Goal: Transaction & Acquisition: Purchase product/service

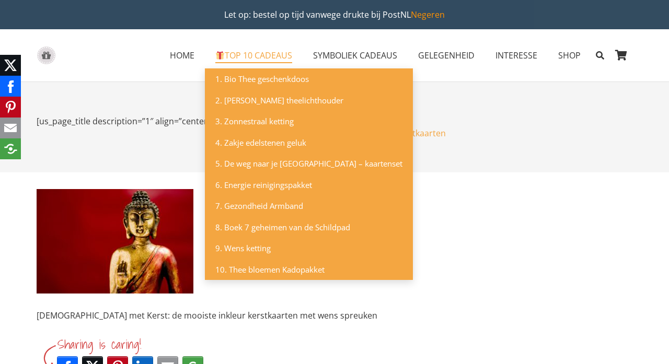
click at [253, 54] on span "TOP 10 CADEAUS" at bounding box center [253, 56] width 77 height 12
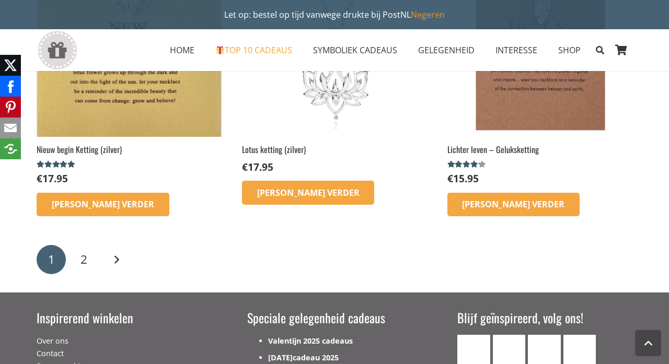
scroll to position [1594, 0]
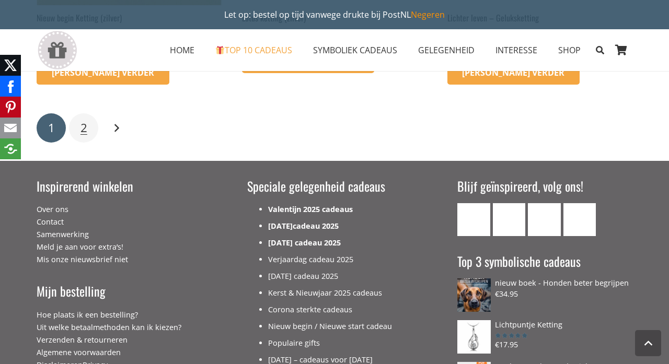
click at [82, 136] on span "2" at bounding box center [84, 128] width 7 height 16
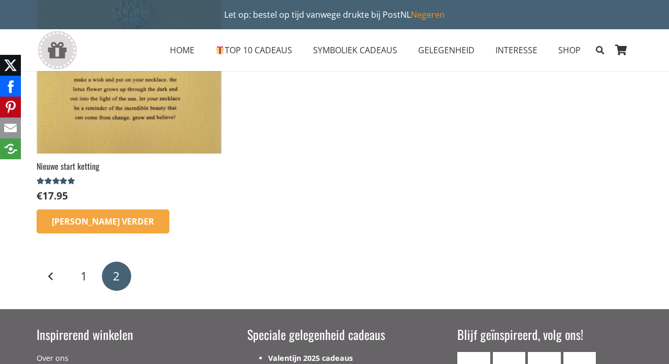
scroll to position [44, 0]
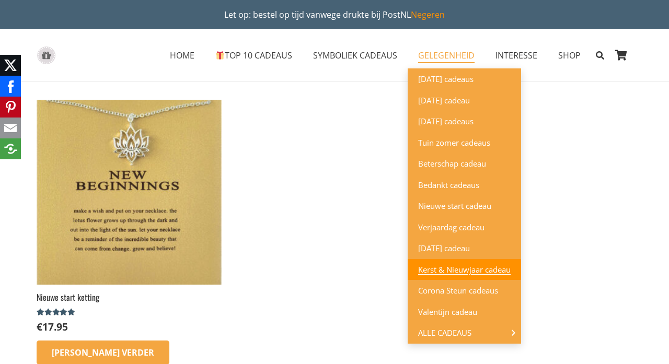
click at [437, 270] on span "Kerst & Nieuwjaar cadeau" at bounding box center [464, 270] width 93 height 10
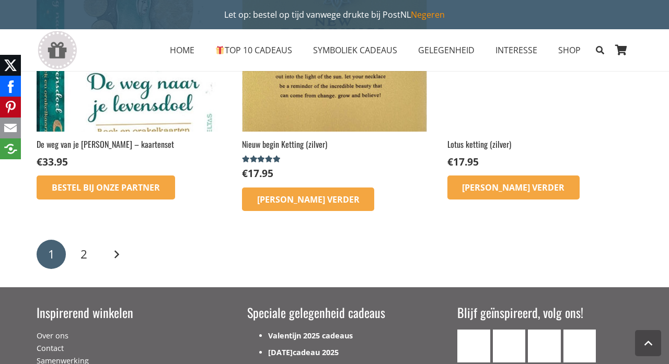
scroll to position [1666, 0]
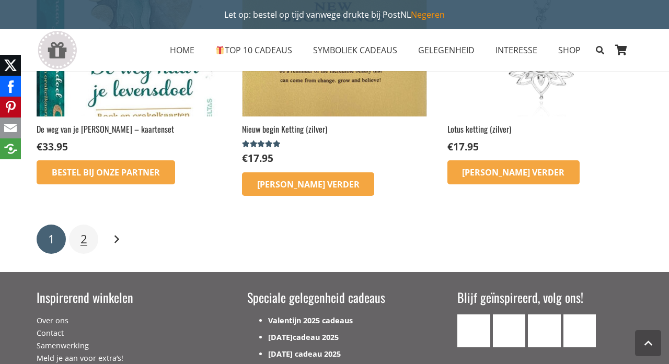
click at [88, 232] on link "2" at bounding box center [83, 239] width 29 height 29
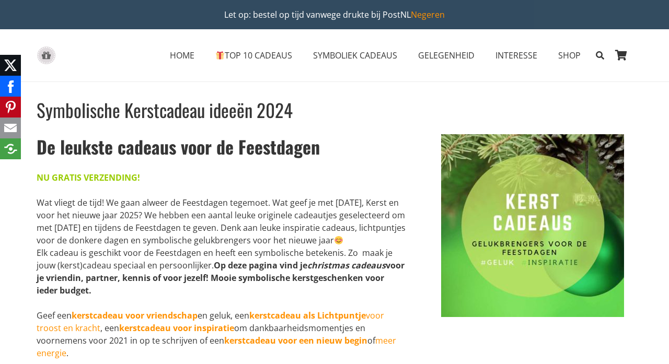
scroll to position [0, 0]
click at [600, 54] on icon "Zoeken" at bounding box center [600, 55] width 8 height 26
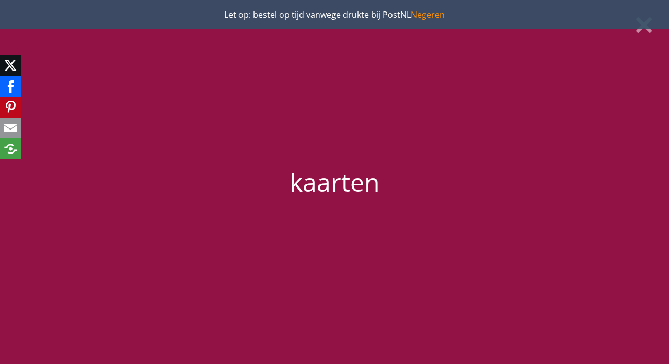
type input "kaarten"
click input "42004" at bounding box center [0, 0] width 0 height 0
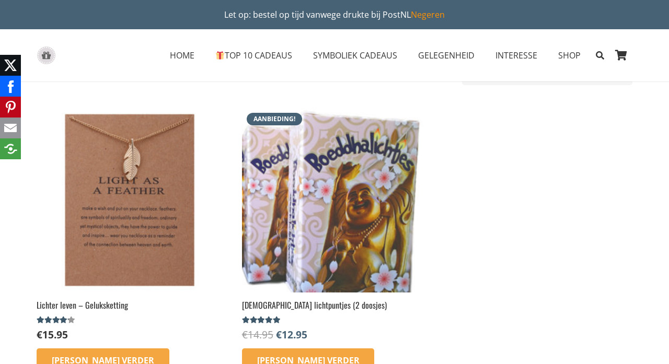
scroll to position [110, 0]
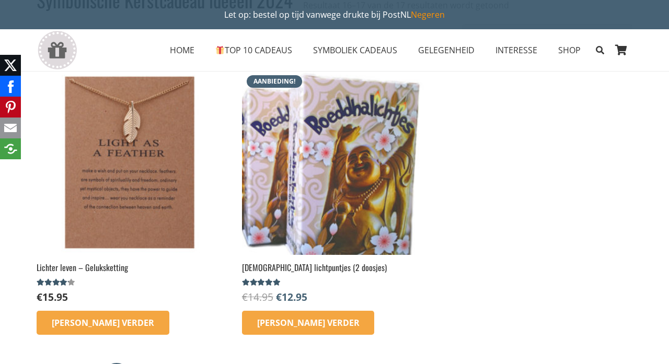
click at [310, 151] on img at bounding box center [334, 162] width 185 height 185
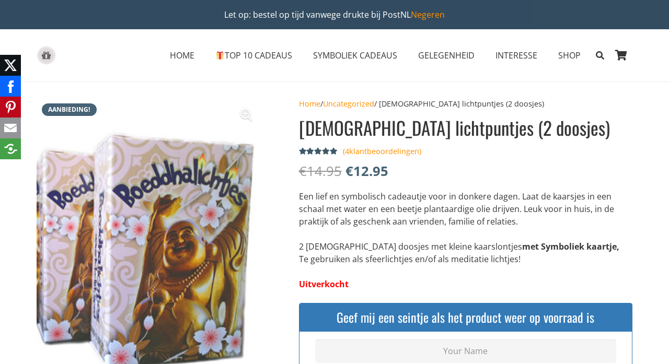
scroll to position [153, 0]
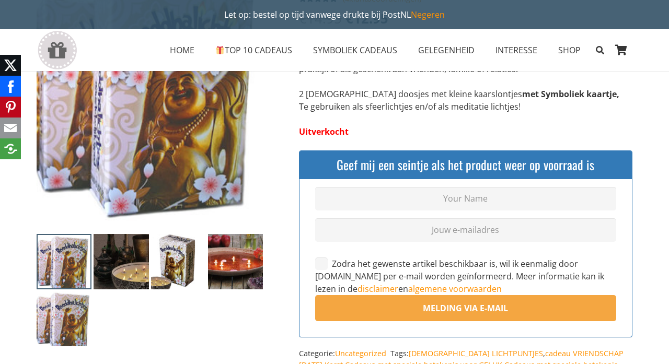
click at [132, 262] on img at bounding box center [121, 261] width 55 height 55
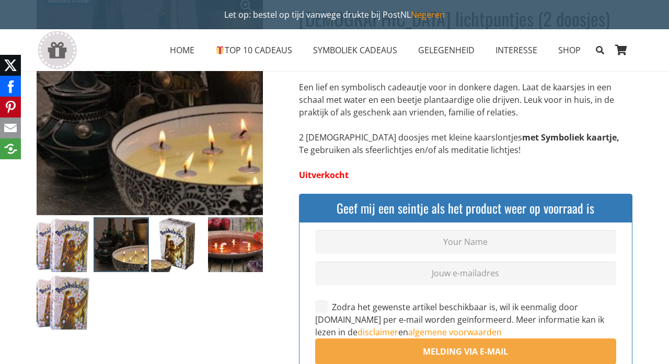
scroll to position [103, 0]
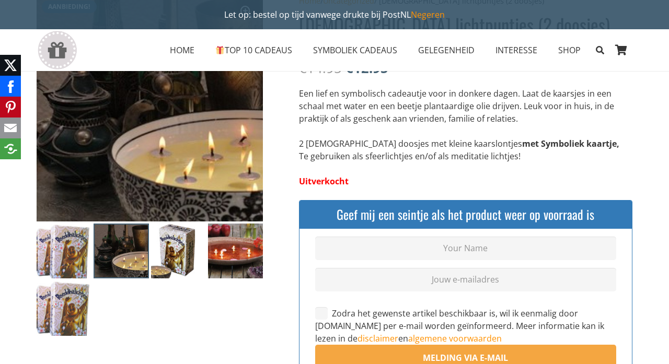
click at [227, 257] on img at bounding box center [235, 251] width 55 height 55
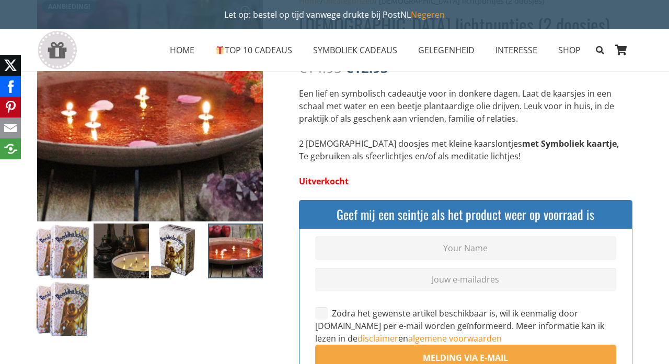
click at [175, 253] on img at bounding box center [178, 251] width 55 height 55
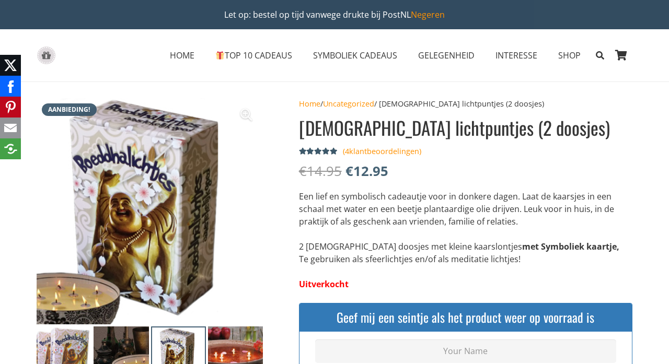
scroll to position [0, 0]
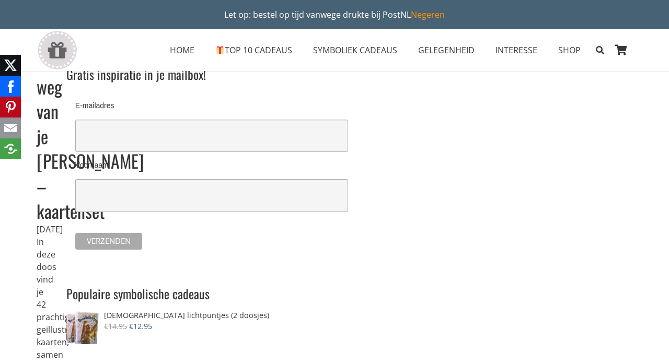
scroll to position [249, 0]
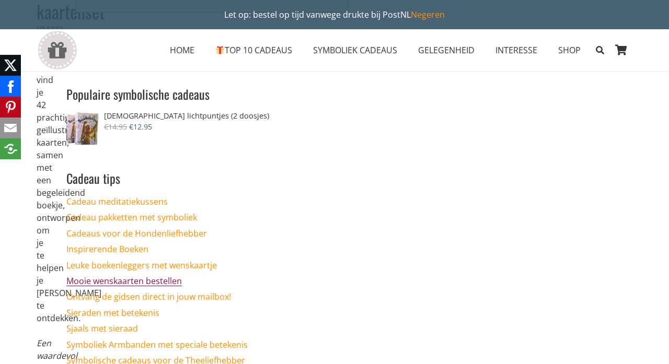
click at [129, 276] on link "Mooie wenskaarten bestellen" at bounding box center [124, 282] width 116 height 12
